Goal: Task Accomplishment & Management: Complete application form

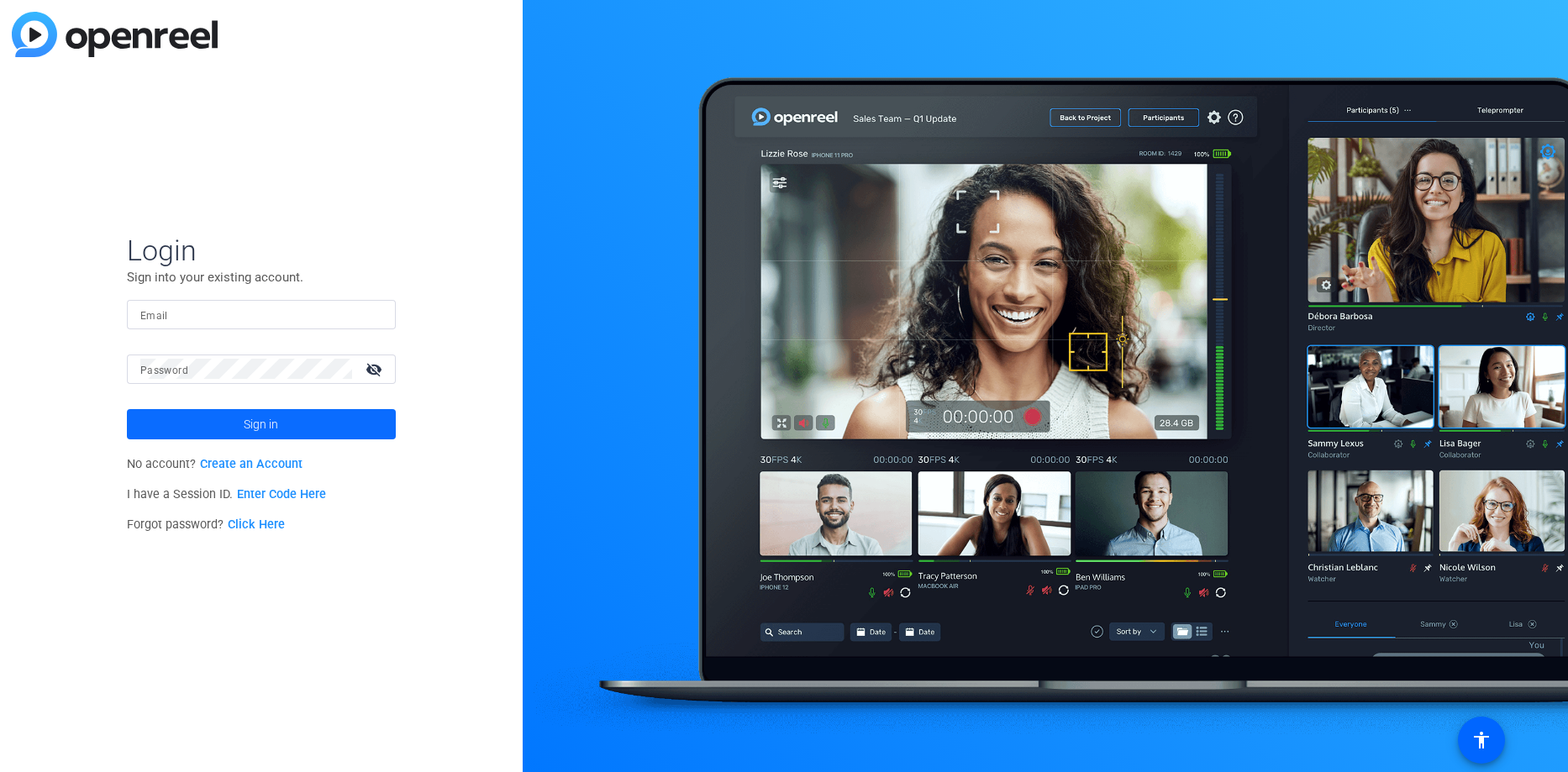
click at [264, 421] on span "Sign in" at bounding box center [260, 424] width 34 height 42
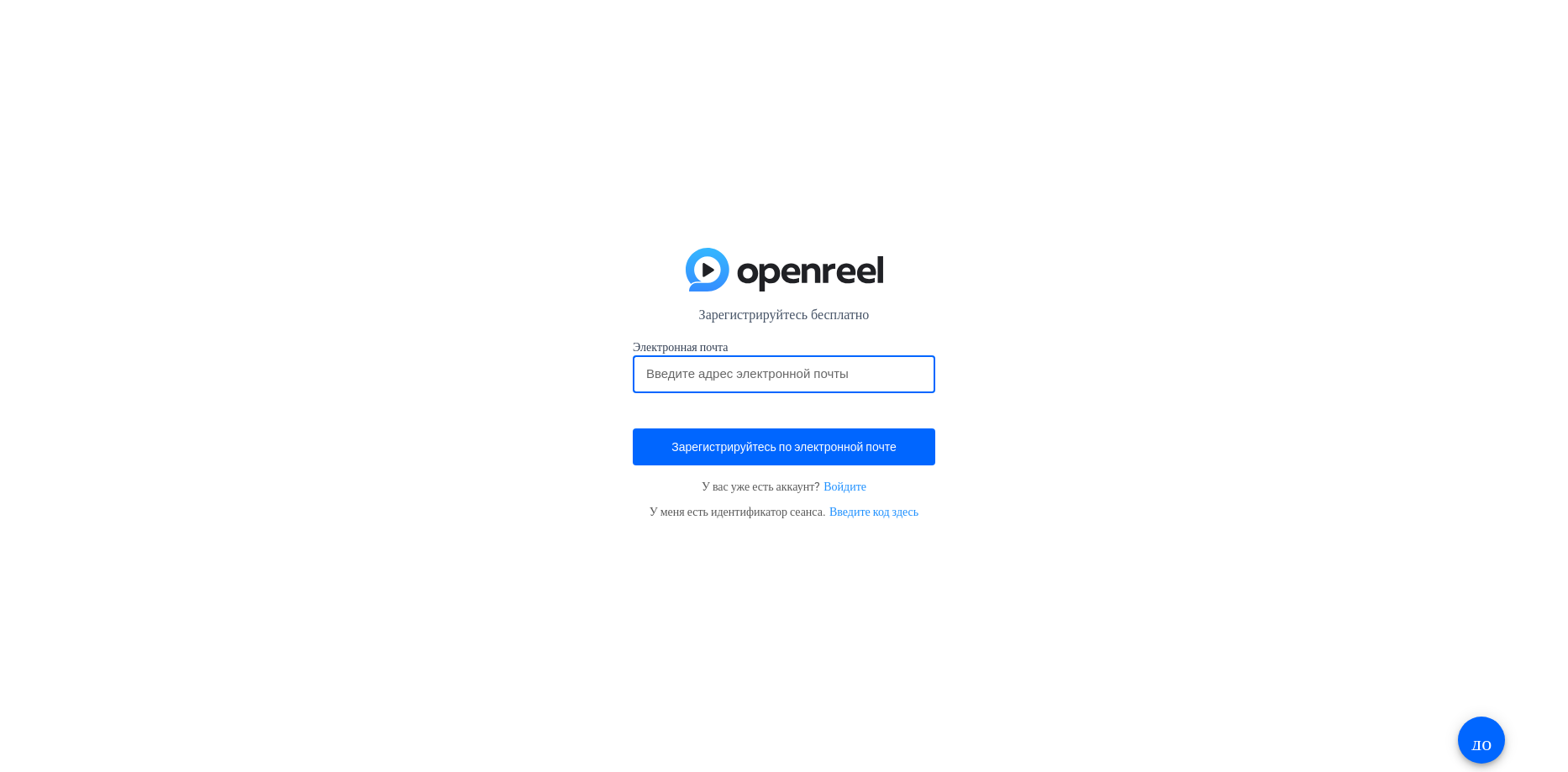
click at [710, 363] on input "email" at bounding box center [783, 374] width 275 height 20
click at [778, 447] on span "Зарегистрируйтесь по электронной почте" at bounding box center [784, 447] width 225 height 0
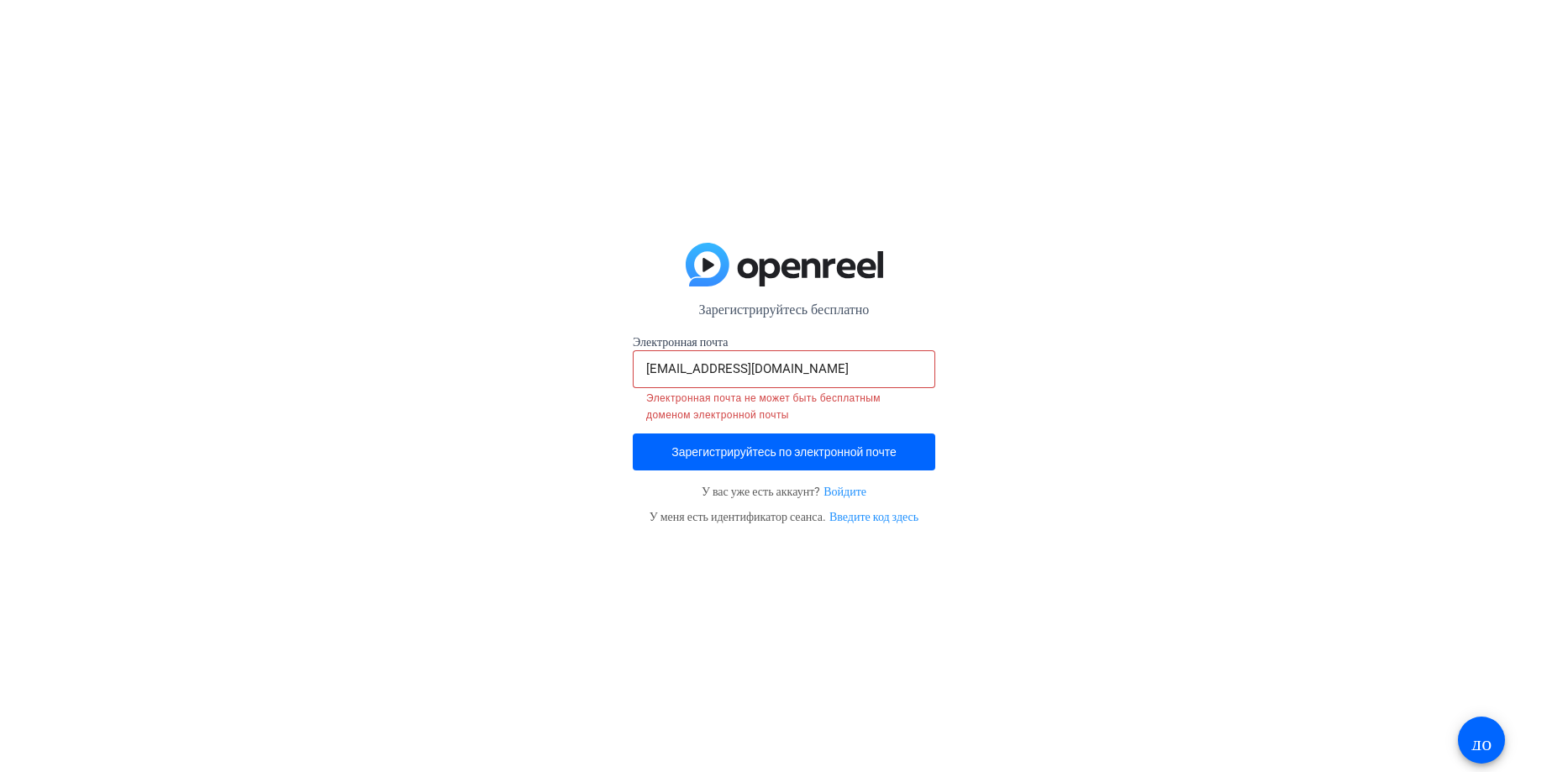
click at [696, 359] on input "[EMAIL_ADDRESS][DOMAIN_NAME]" at bounding box center [783, 369] width 275 height 20
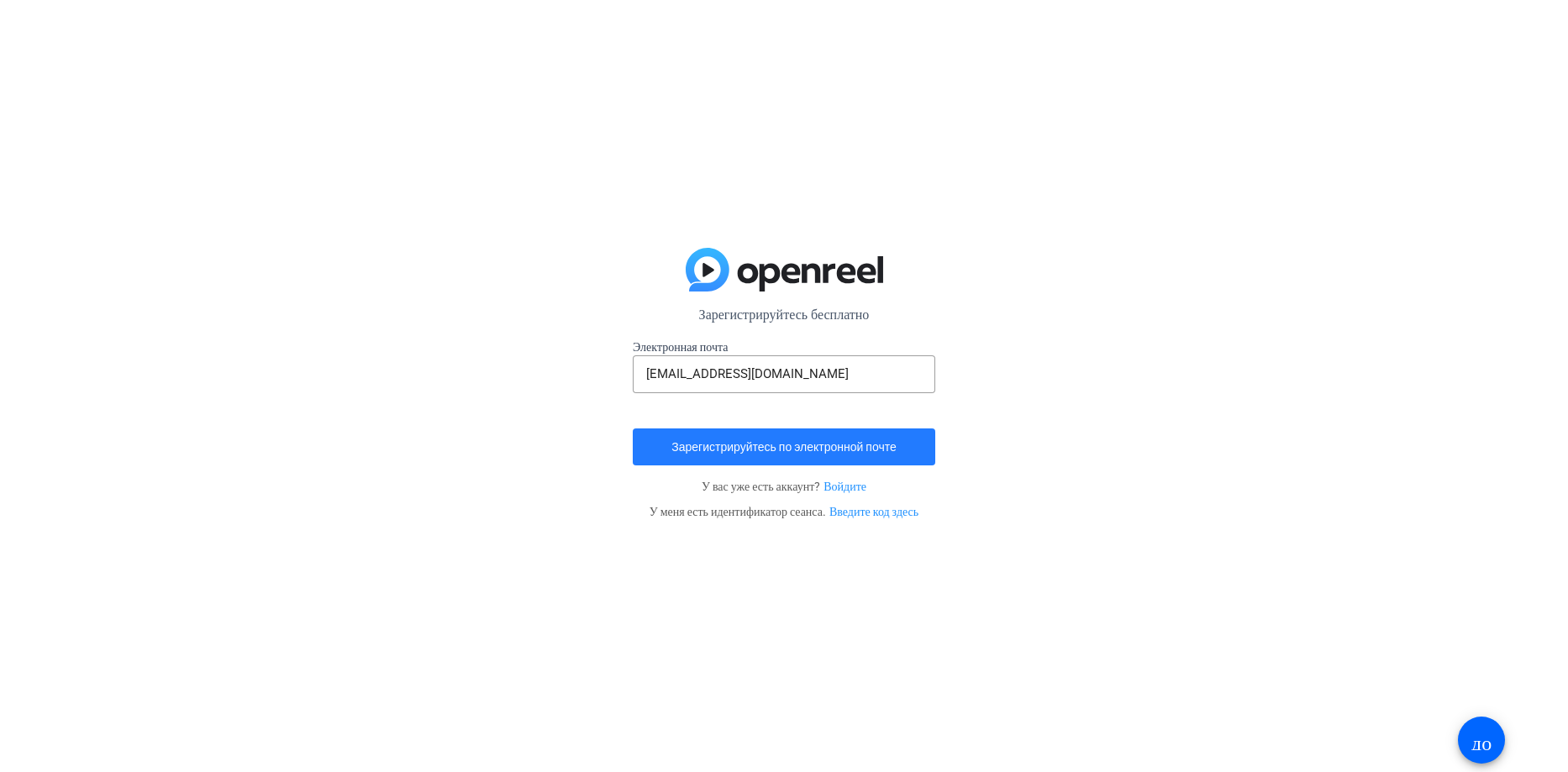
click at [765, 441] on span "submit" at bounding box center [784, 447] width 303 height 40
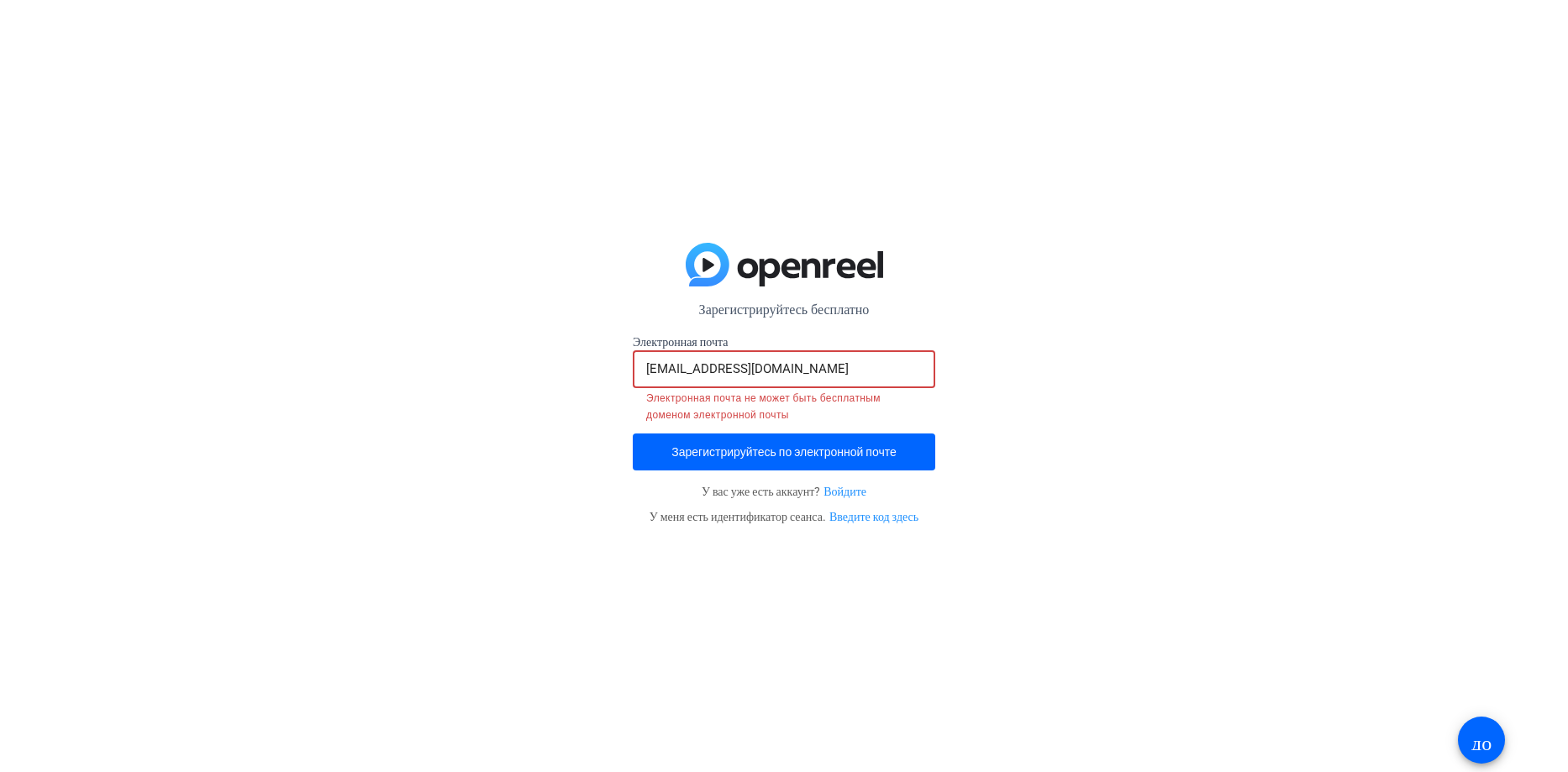
drag, startPoint x: 793, startPoint y: 355, endPoint x: 726, endPoint y: 355, distance: 67.0
click at [726, 359] on input "[EMAIL_ADDRESS][DOMAIN_NAME]" at bounding box center [783, 369] width 275 height 20
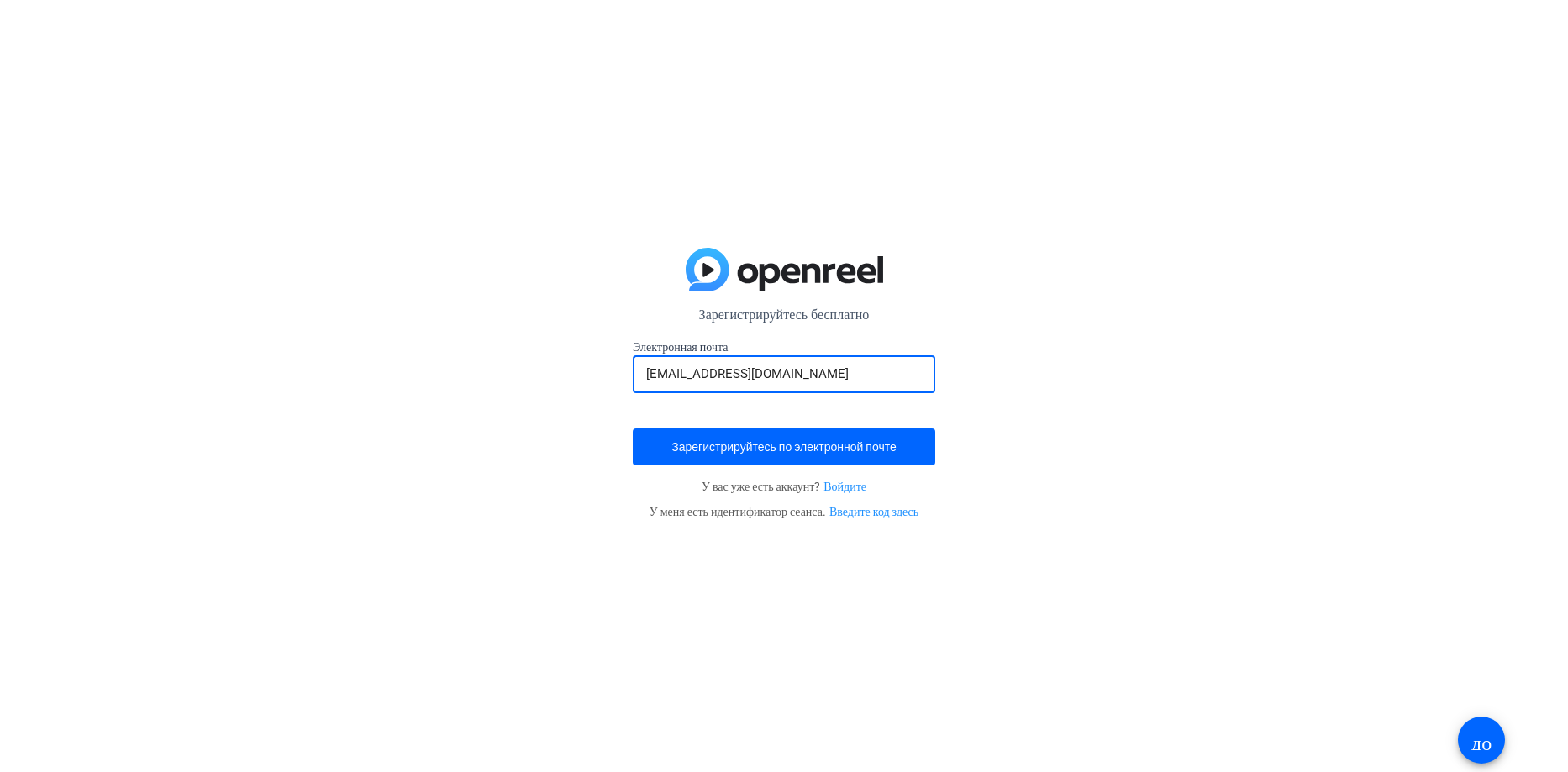
type input "[EMAIL_ADDRESS][DOMAIN_NAME]"
click at [842, 479] on link "Войдите" at bounding box center [845, 486] width 43 height 14
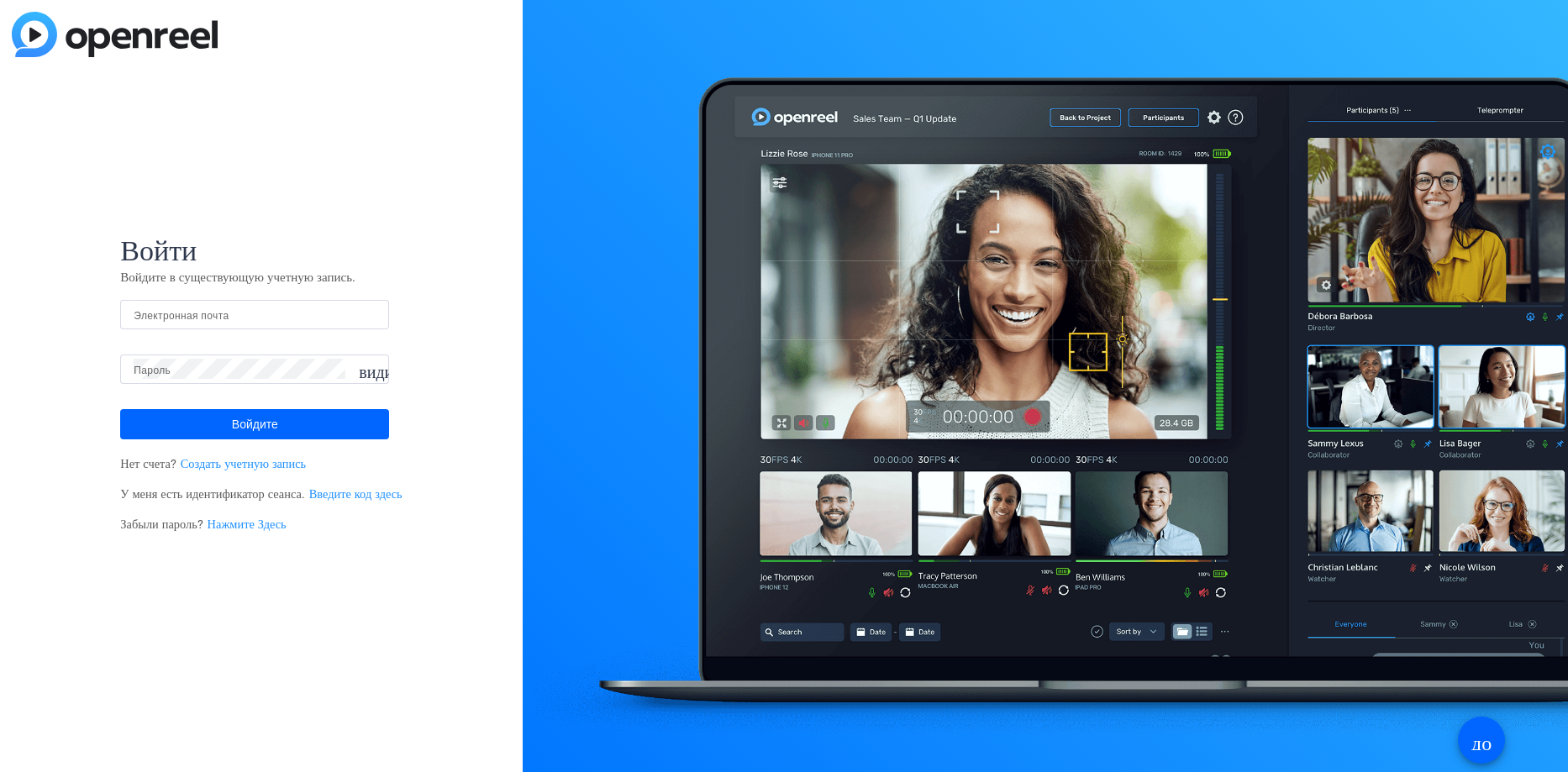
click at [211, 466] on link "Создать учетную запись" at bounding box center [243, 465] width 125 height 15
